Goal: Information Seeking & Learning: Learn about a topic

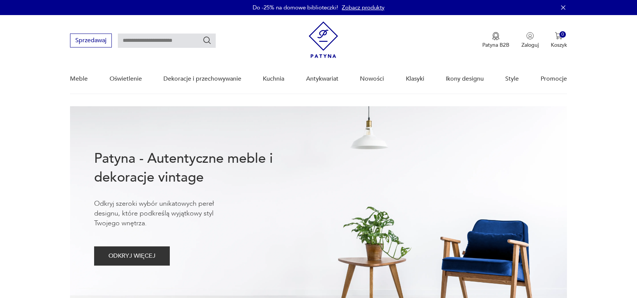
click at [374, 79] on link "Nowości" at bounding box center [372, 78] width 24 height 29
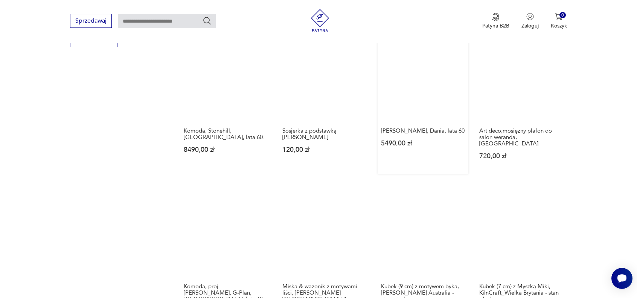
scroll to position [486, 0]
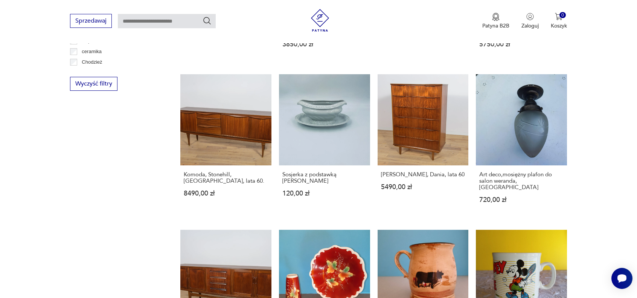
click at [125, 20] on input "text" at bounding box center [167, 21] width 98 height 14
type input "******"
click at [206, 21] on icon "Szukaj" at bounding box center [207, 20] width 9 height 9
type input "******"
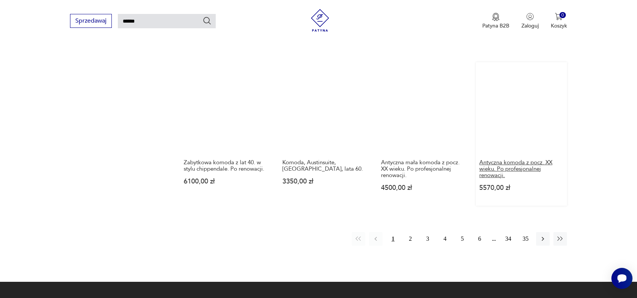
scroll to position [592, 0]
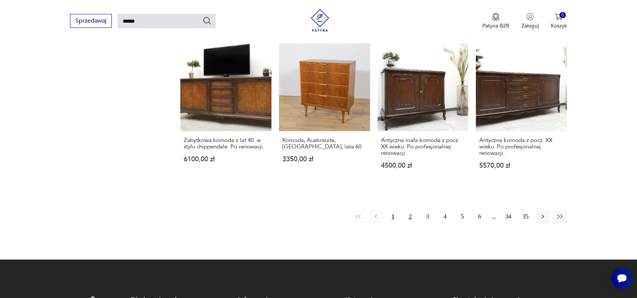
click at [410, 210] on button "2" at bounding box center [411, 217] width 14 height 14
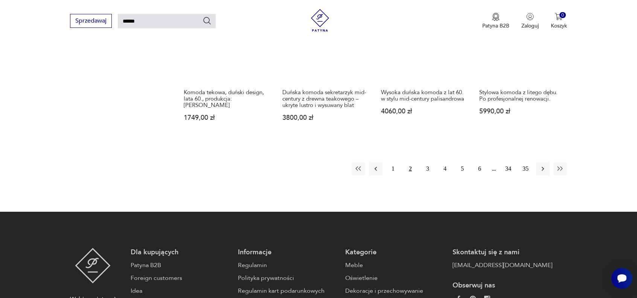
scroll to position [667, 0]
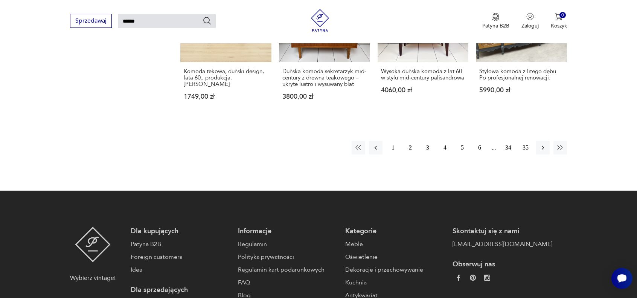
click at [428, 141] on button "3" at bounding box center [428, 148] width 14 height 14
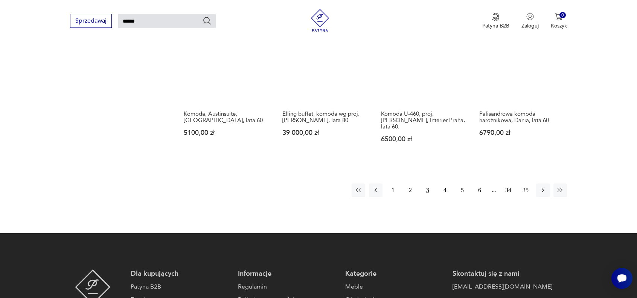
scroll to position [667, 0]
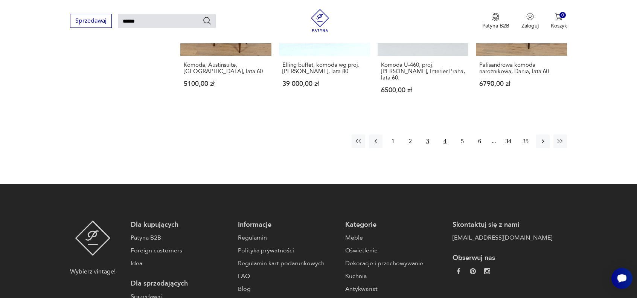
click at [444, 134] on button "4" at bounding box center [445, 141] width 14 height 14
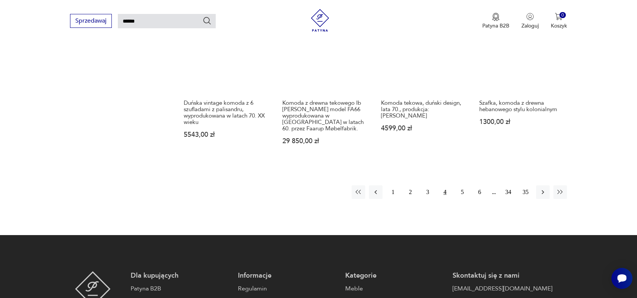
scroll to position [667, 0]
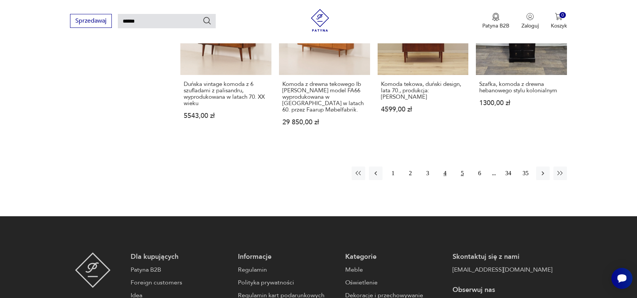
click at [460, 166] on button "5" at bounding box center [463, 173] width 14 height 14
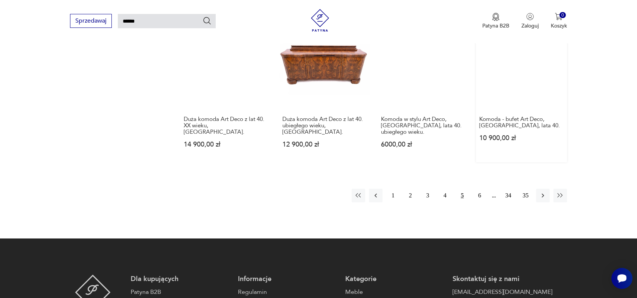
scroll to position [667, 0]
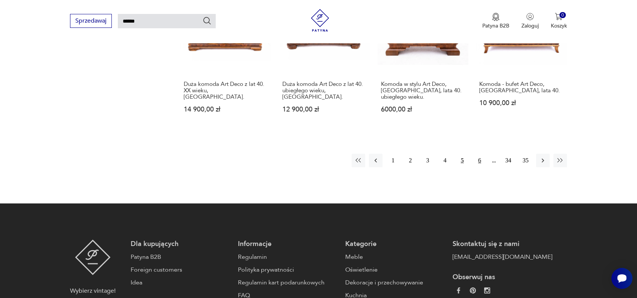
click at [479, 154] on button "6" at bounding box center [480, 161] width 14 height 14
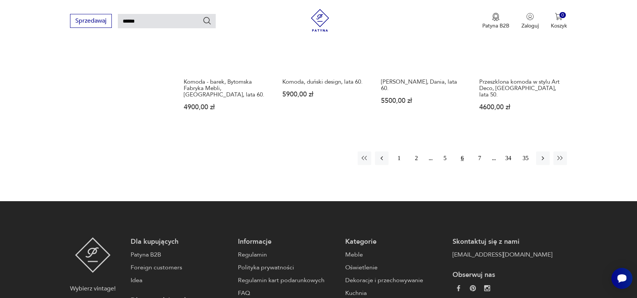
scroll to position [667, 0]
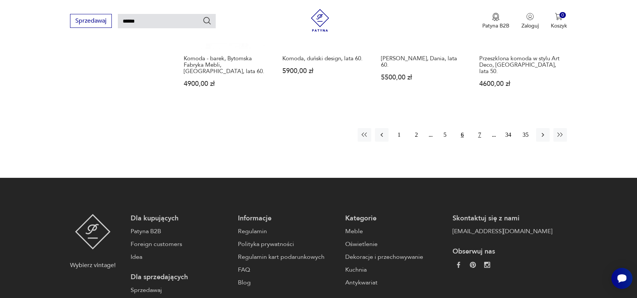
click at [480, 128] on button "7" at bounding box center [480, 135] width 14 height 14
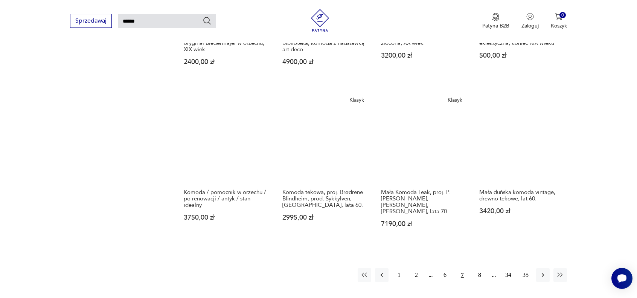
scroll to position [554, 0]
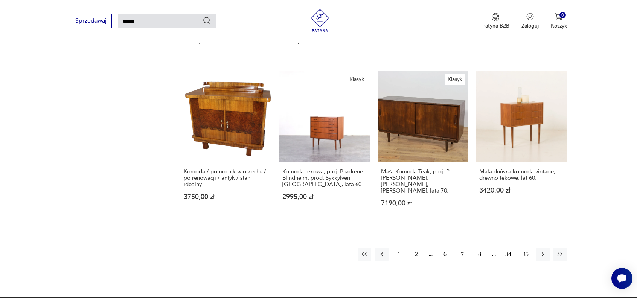
click at [480, 247] on button "8" at bounding box center [480, 254] width 14 height 14
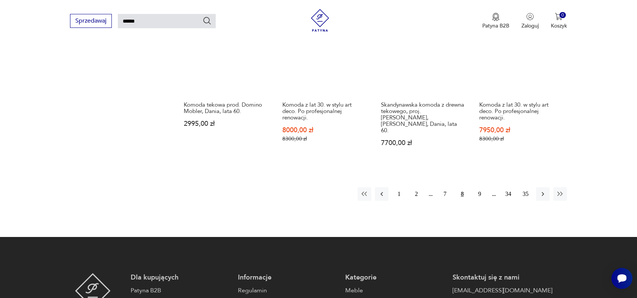
scroll to position [667, 0]
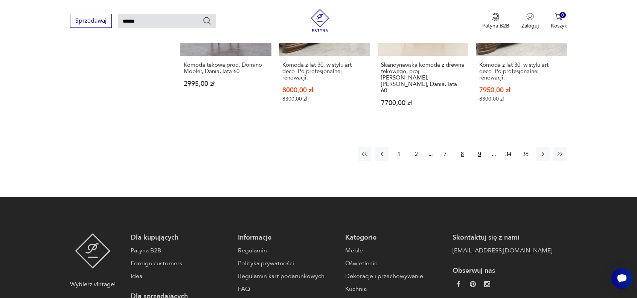
click at [478, 147] on button "9" at bounding box center [480, 154] width 14 height 14
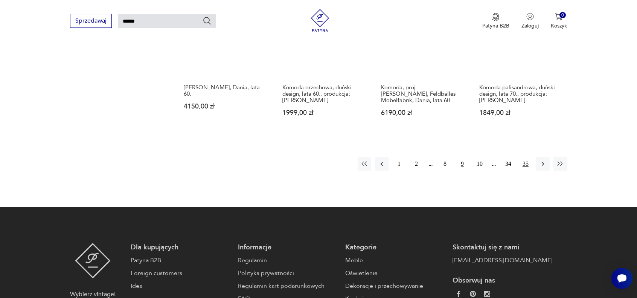
scroll to position [667, 0]
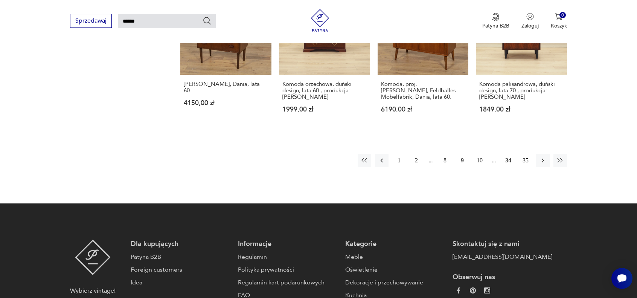
click at [482, 154] on button "10" at bounding box center [480, 161] width 14 height 14
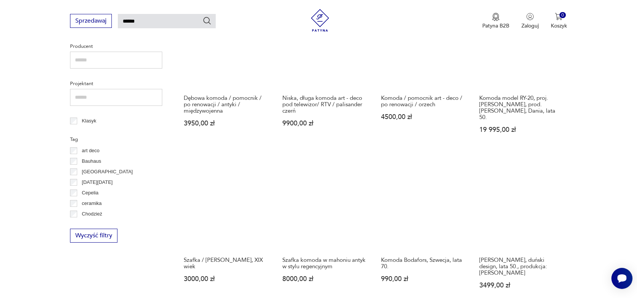
scroll to position [366, 0]
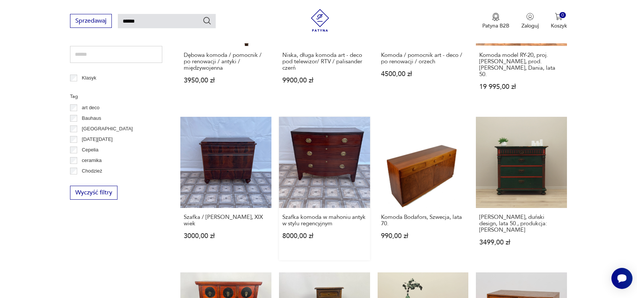
click at [320, 166] on link "Szafka komoda w mahoniu antyk w stylu regencyjnym 8000,00 zł" at bounding box center [324, 188] width 91 height 143
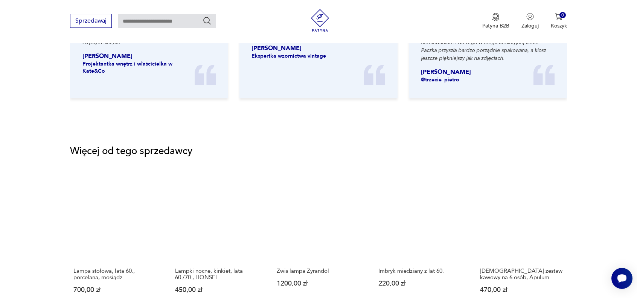
scroll to position [904, 0]
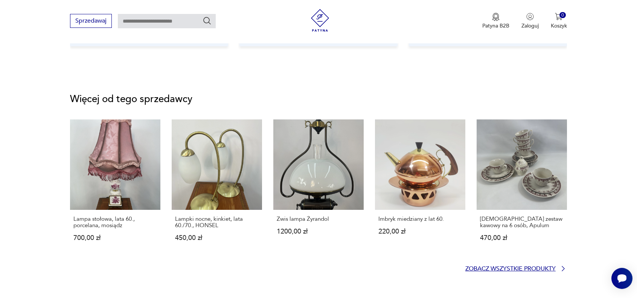
click at [505, 267] on p "Zobacz wszystkie produkty" at bounding box center [510, 268] width 90 height 5
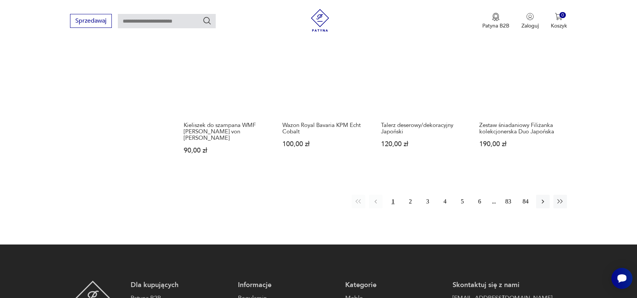
scroll to position [720, 0]
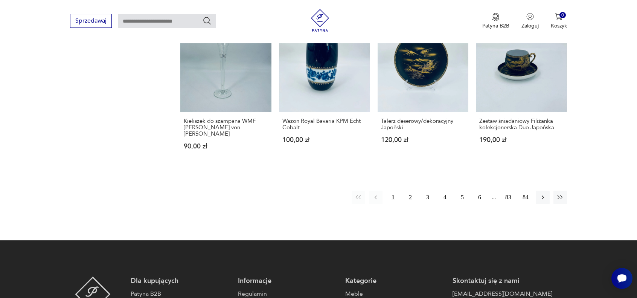
click at [412, 191] on button "2" at bounding box center [411, 198] width 14 height 14
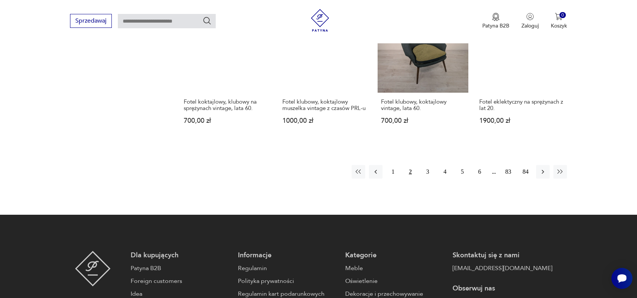
scroll to position [758, 0]
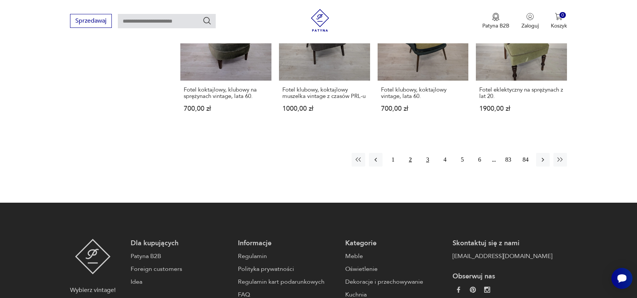
click at [429, 159] on button "3" at bounding box center [428, 160] width 14 height 14
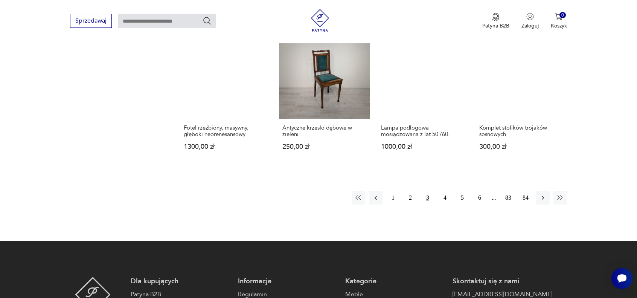
scroll to position [720, 0]
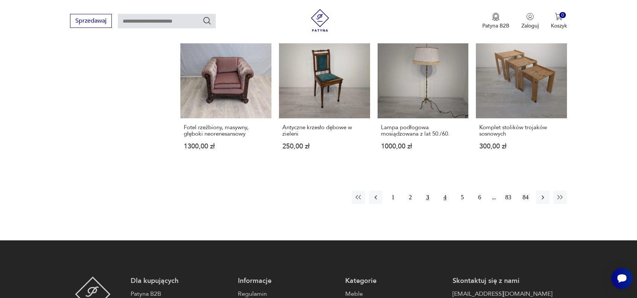
click at [446, 197] on button "4" at bounding box center [445, 198] width 14 height 14
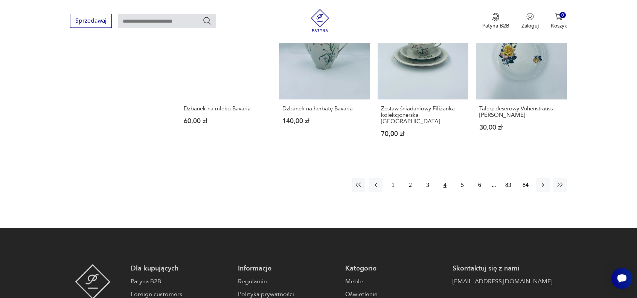
scroll to position [795, 0]
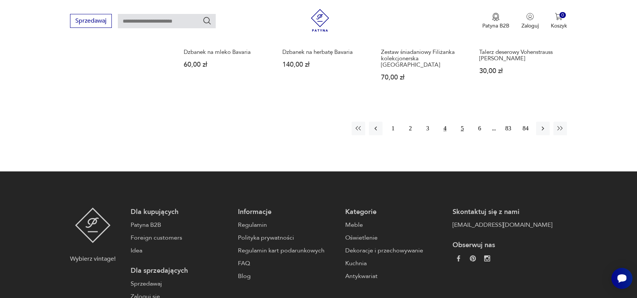
click at [462, 122] on button "5" at bounding box center [463, 129] width 14 height 14
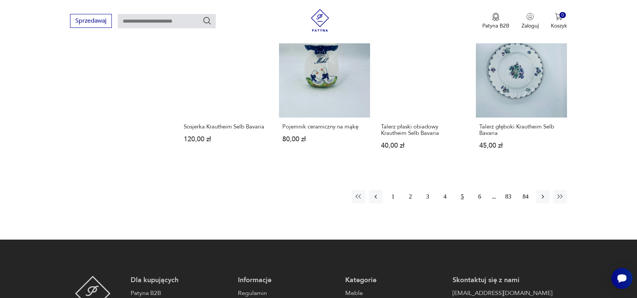
scroll to position [720, 0]
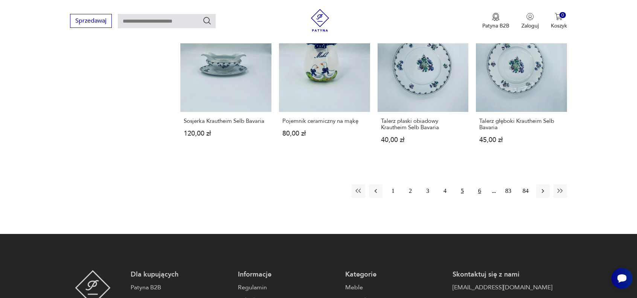
click at [480, 192] on button "6" at bounding box center [480, 191] width 14 height 14
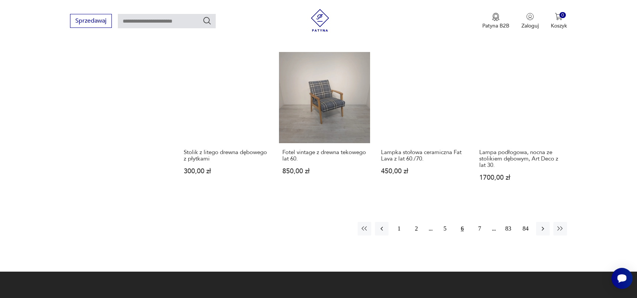
scroll to position [758, 0]
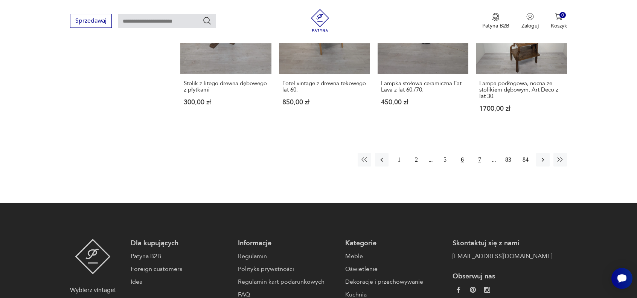
click at [481, 154] on button "7" at bounding box center [480, 160] width 14 height 14
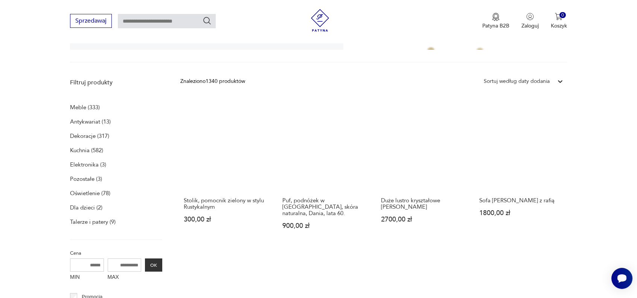
scroll to position [230, 0]
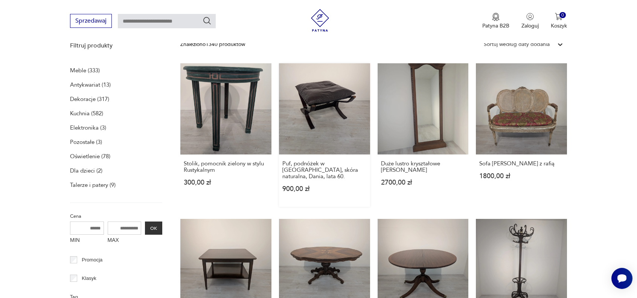
click at [325, 101] on link "Puf, podnóżek w [GEOGRAPHIC_DATA], skóra naturalna, Dania, lata 60. 900,00 zł" at bounding box center [324, 134] width 91 height 143
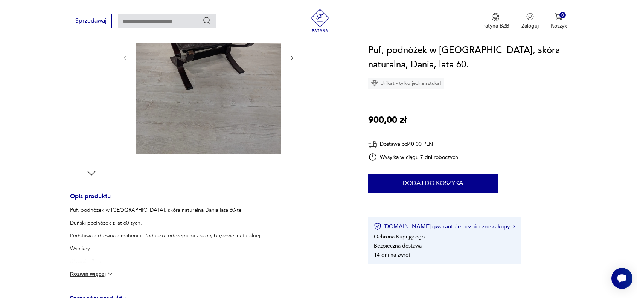
scroll to position [113, 0]
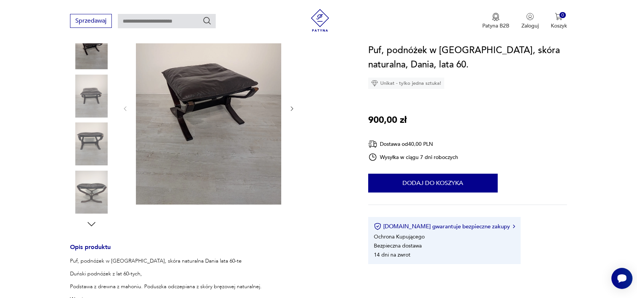
click at [90, 135] on img at bounding box center [91, 143] width 43 height 43
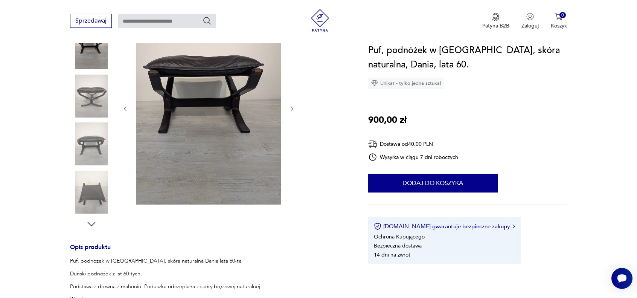
click at [88, 198] on img at bounding box center [91, 192] width 43 height 43
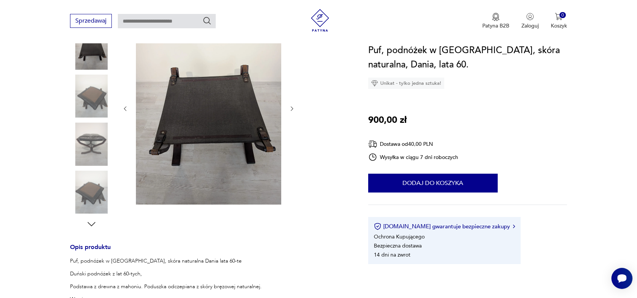
click at [95, 58] on img at bounding box center [91, 47] width 43 height 43
click at [90, 222] on icon "button" at bounding box center [91, 223] width 11 height 11
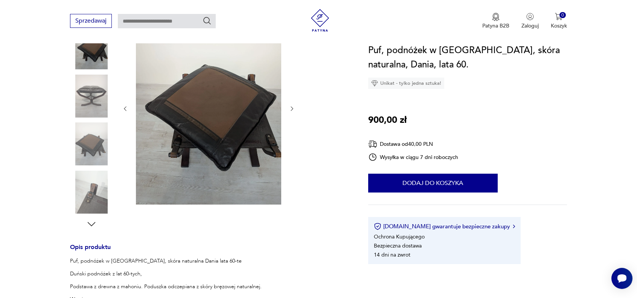
click at [90, 223] on icon "button" at bounding box center [91, 223] width 11 height 11
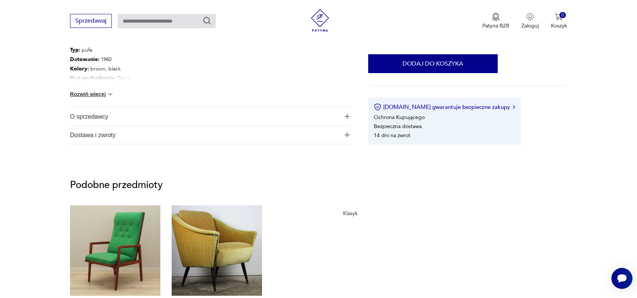
scroll to position [489, 0]
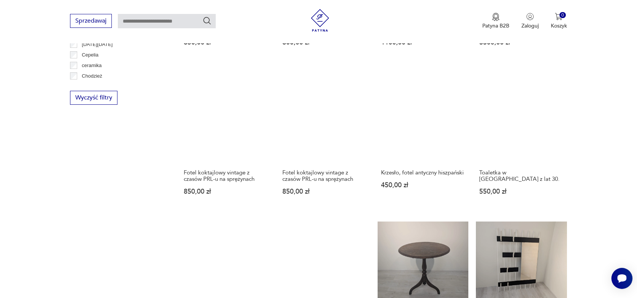
scroll to position [645, 0]
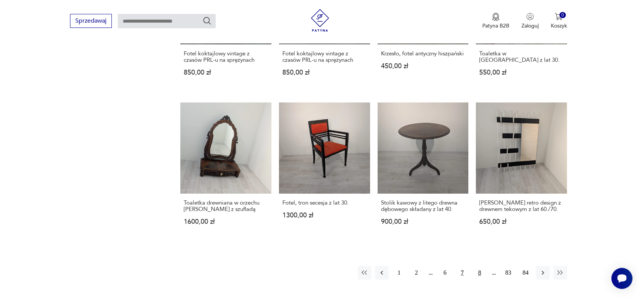
click at [479, 267] on button "8" at bounding box center [480, 273] width 14 height 14
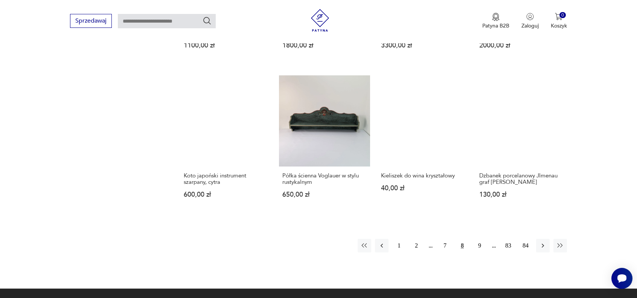
scroll to position [682, 0]
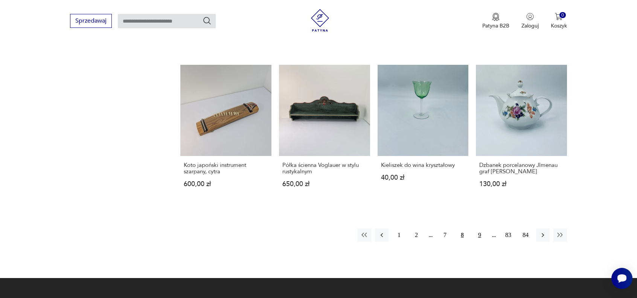
click at [480, 236] on button "9" at bounding box center [480, 235] width 14 height 14
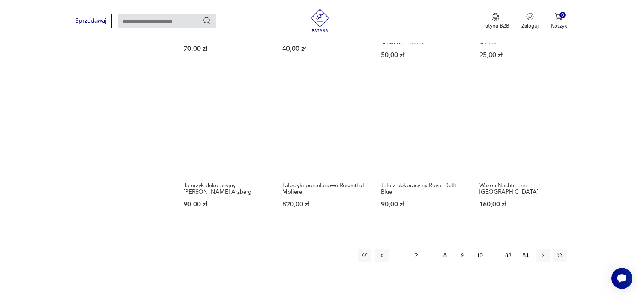
scroll to position [682, 0]
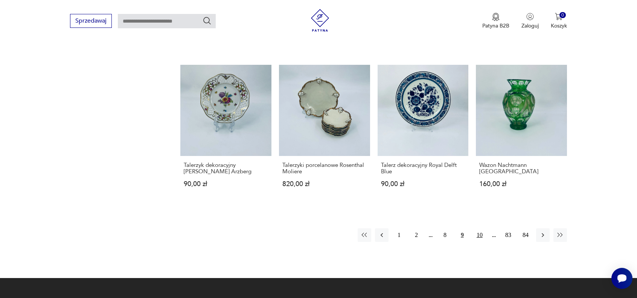
click at [480, 235] on button "10" at bounding box center [480, 235] width 14 height 14
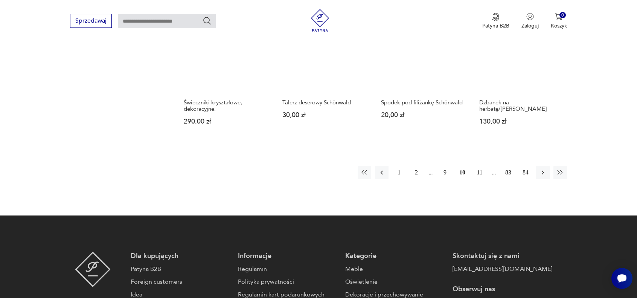
scroll to position [758, 0]
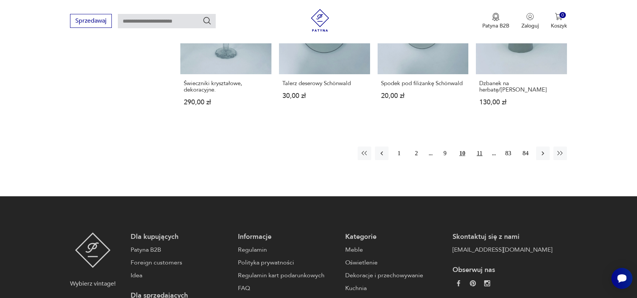
click at [480, 151] on button "11" at bounding box center [480, 153] width 14 height 14
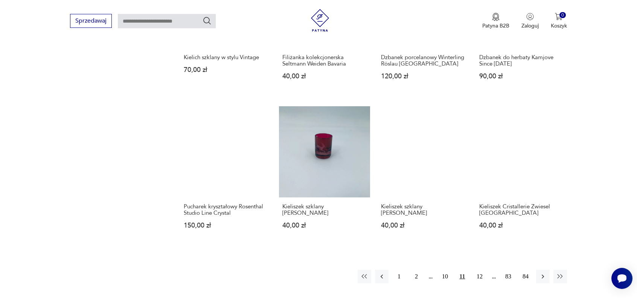
scroll to position [645, 0]
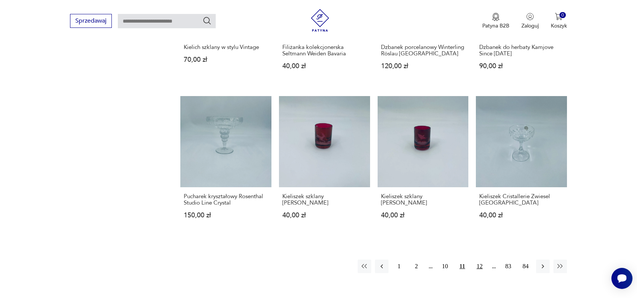
click at [479, 267] on button "12" at bounding box center [480, 266] width 14 height 14
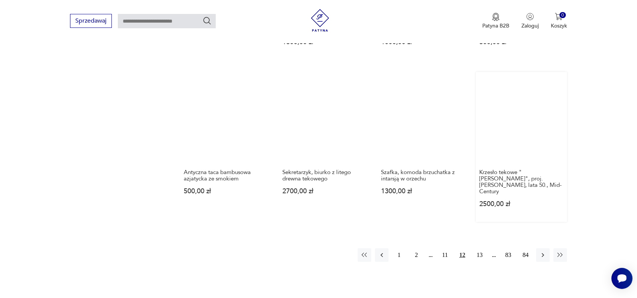
scroll to position [720, 0]
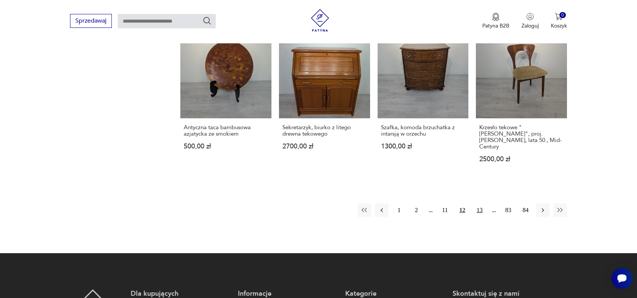
click at [482, 204] on button "13" at bounding box center [480, 210] width 14 height 14
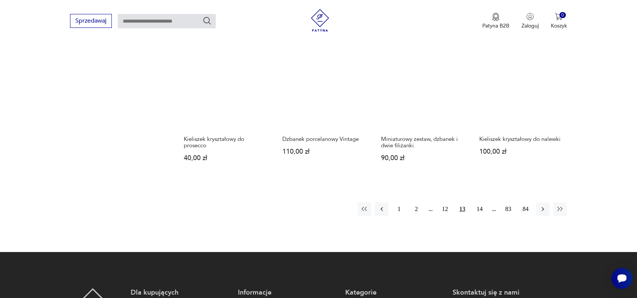
scroll to position [720, 0]
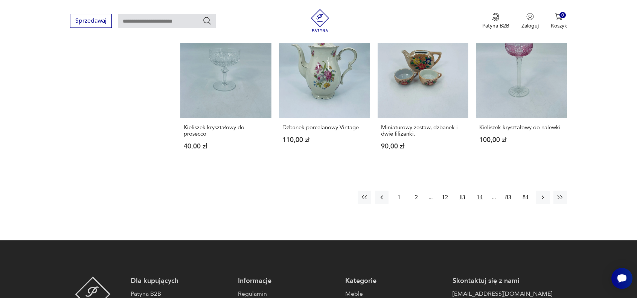
click at [480, 191] on button "14" at bounding box center [480, 198] width 14 height 14
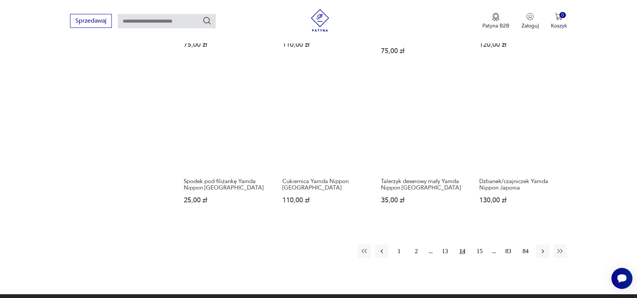
scroll to position [682, 0]
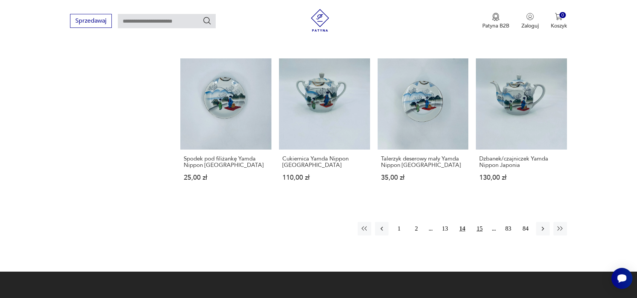
click at [479, 228] on button "15" at bounding box center [480, 229] width 14 height 14
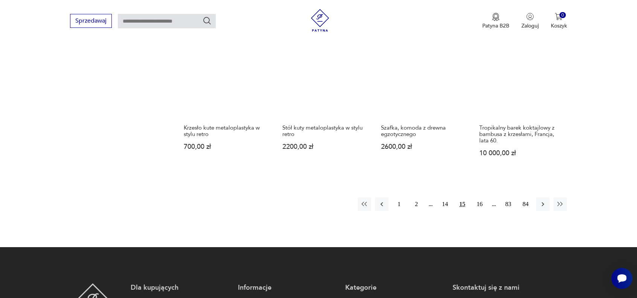
scroll to position [758, 0]
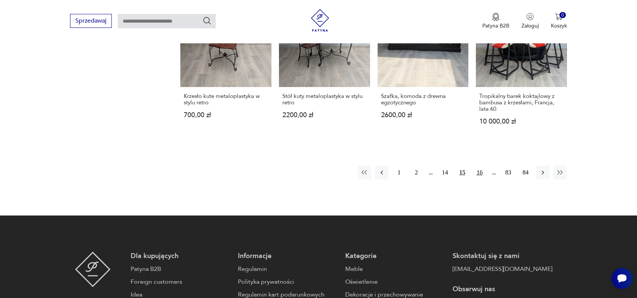
click at [478, 173] on button "16" at bounding box center [480, 173] width 14 height 14
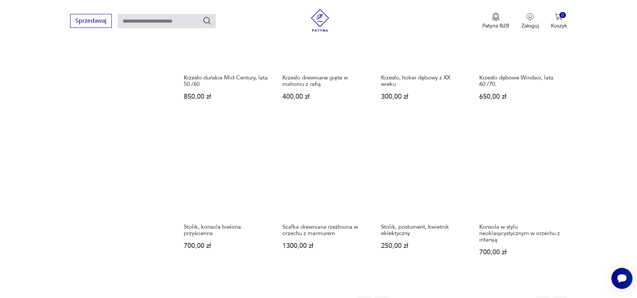
scroll to position [645, 0]
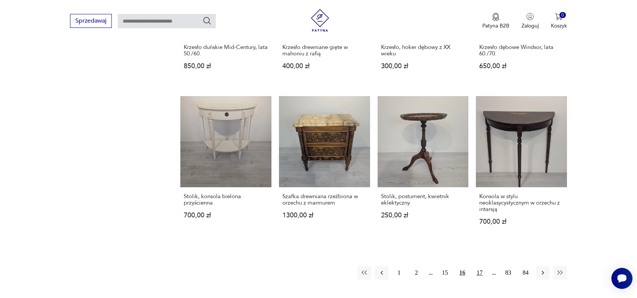
click at [482, 272] on button "17" at bounding box center [480, 273] width 14 height 14
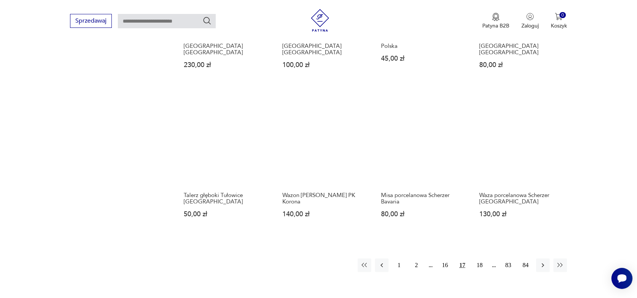
scroll to position [682, 0]
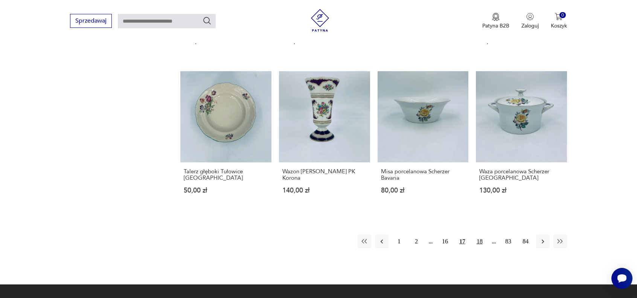
click at [480, 235] on button "18" at bounding box center [480, 242] width 14 height 14
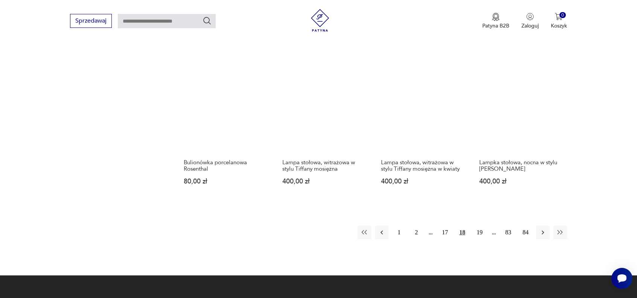
scroll to position [720, 0]
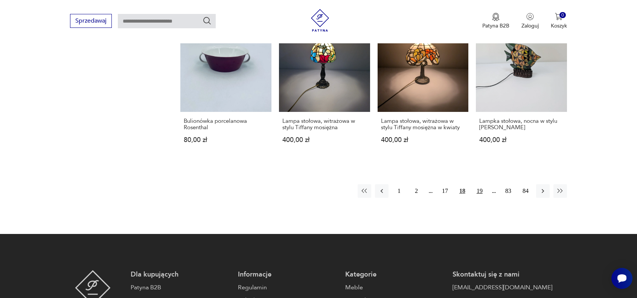
click at [480, 189] on button "19" at bounding box center [480, 191] width 14 height 14
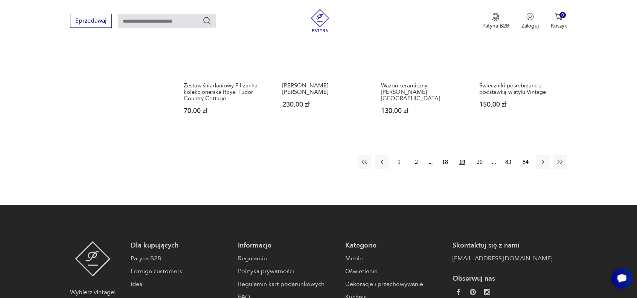
scroll to position [758, 0]
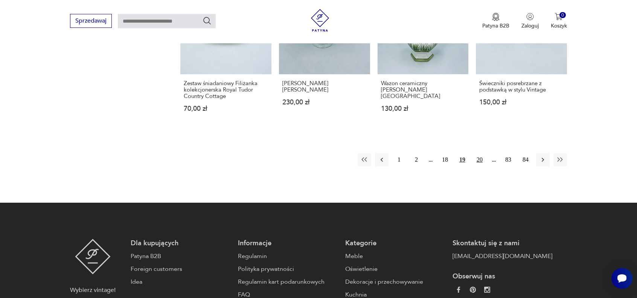
click at [480, 161] on button "20" at bounding box center [480, 160] width 14 height 14
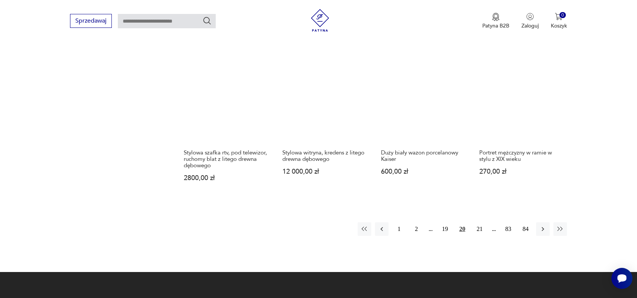
scroll to position [720, 0]
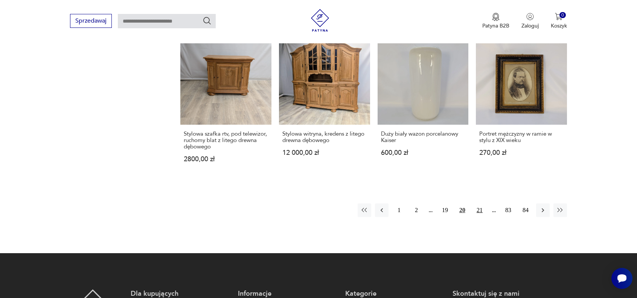
click at [479, 204] on button "21" at bounding box center [480, 210] width 14 height 14
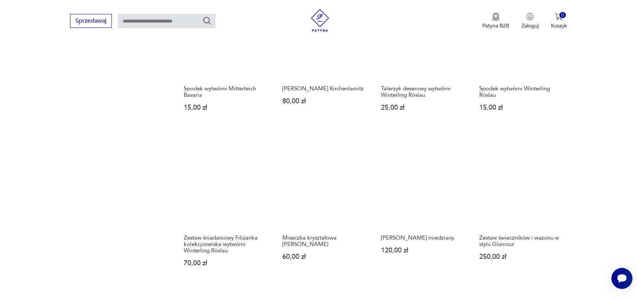
scroll to position [682, 0]
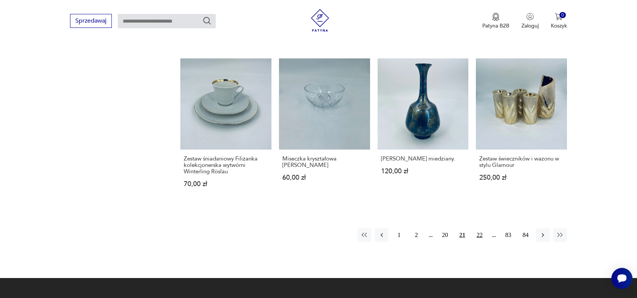
click at [480, 229] on button "22" at bounding box center [480, 235] width 14 height 14
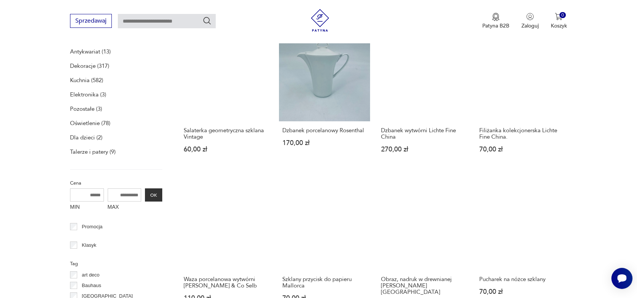
scroll to position [343, 0]
